Goal: Find specific page/section: Find specific page/section

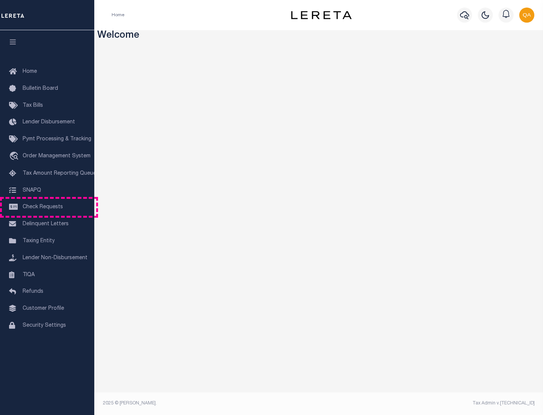
click at [47, 207] on span "Check Requests" at bounding box center [43, 206] width 40 height 5
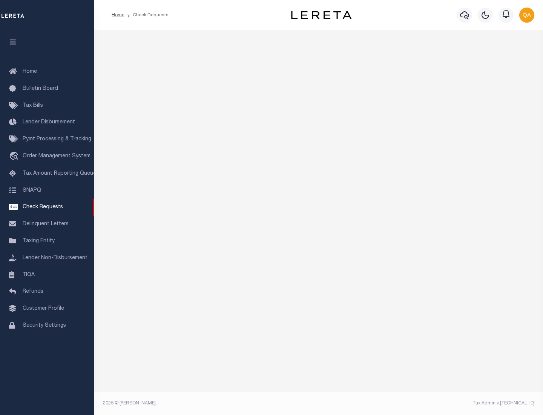
select select "50"
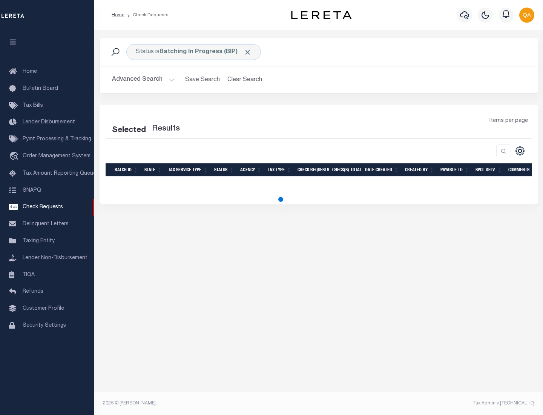
select select "50"
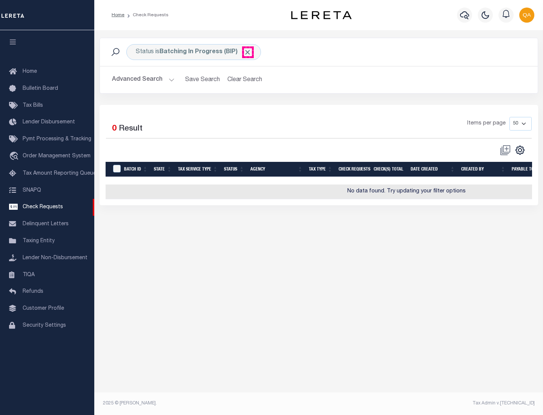
click at [248, 52] on span "Click to Remove" at bounding box center [247, 52] width 8 height 8
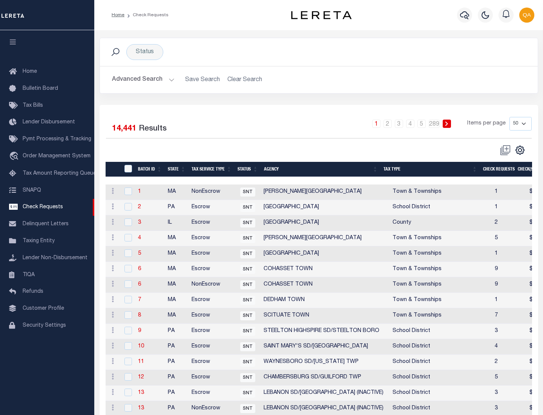
scroll to position [363, 0]
